Goal: Find specific fact: Find specific fact

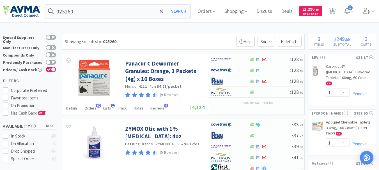
select select "1"
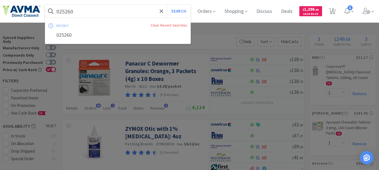
click at [112, 13] on input "025260" at bounding box center [117, 11] width 145 height 13
paste input "122425"
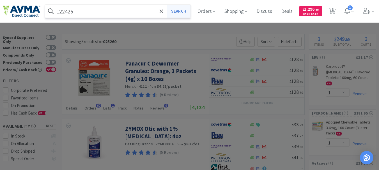
type input "122425"
click at [187, 10] on button "Search" at bounding box center [178, 11] width 23 height 13
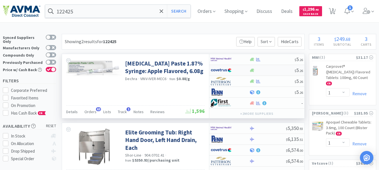
click at [223, 72] on img at bounding box center [221, 70] width 21 height 8
select select "1"
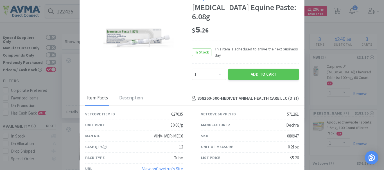
click at [290, 133] on div "080947" at bounding box center [293, 136] width 12 height 7
copy div "080947"
